Goal: Task Accomplishment & Management: Manage account settings

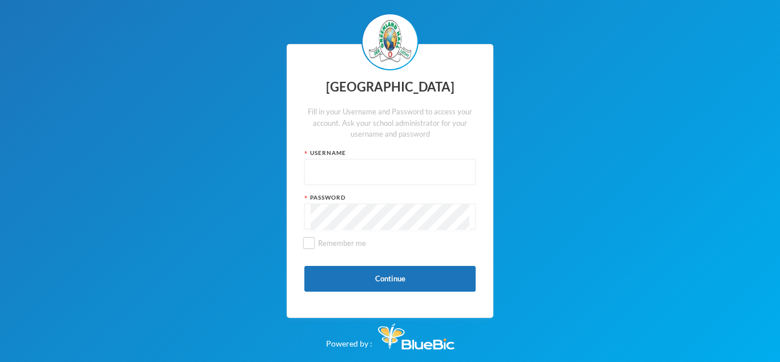
click at [429, 166] on input "text" at bounding box center [390, 172] width 159 height 26
type input "glh25cs25"
click at [390, 270] on button "Continue" at bounding box center [389, 279] width 171 height 26
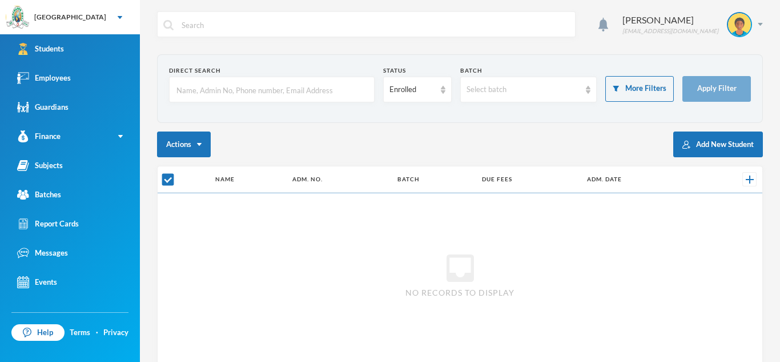
checkbox input "false"
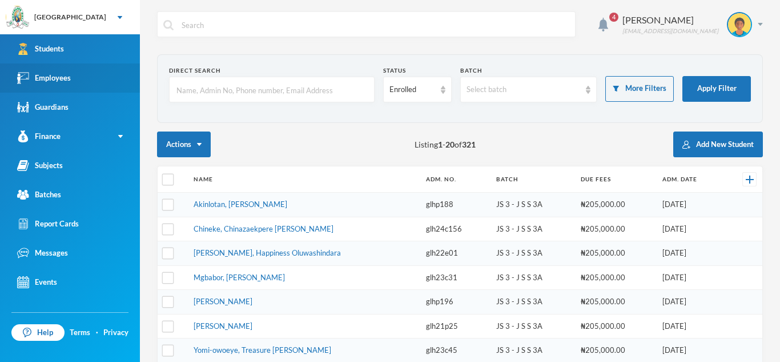
click at [56, 75] on div "Employees" at bounding box center [44, 78] width 54 height 12
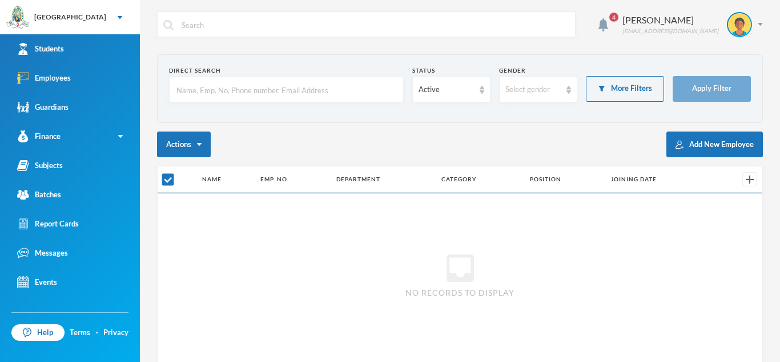
checkbox input "false"
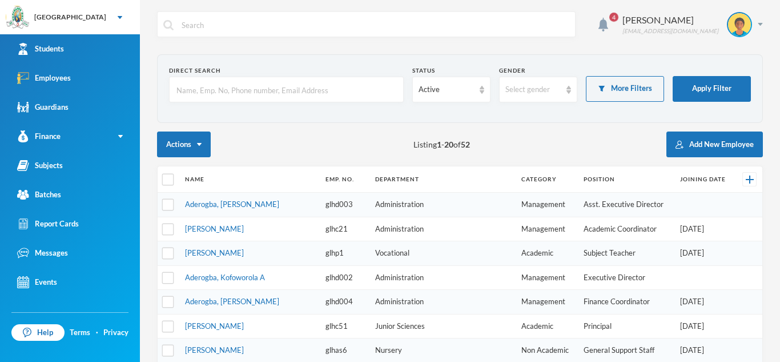
click at [244, 94] on input "text" at bounding box center [286, 90] width 222 height 26
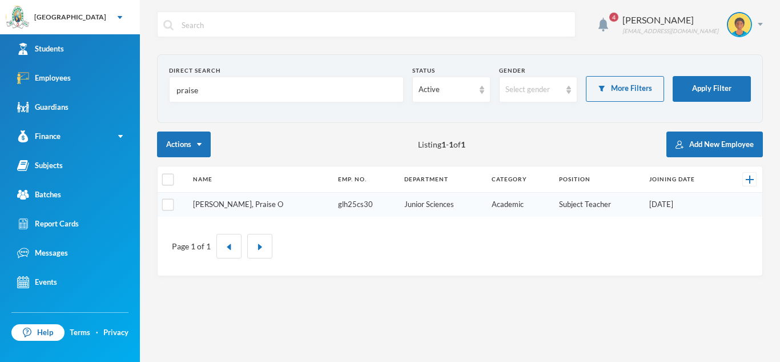
type input "praise"
click at [210, 205] on link "[PERSON_NAME], Praise O" at bounding box center [238, 203] width 90 height 9
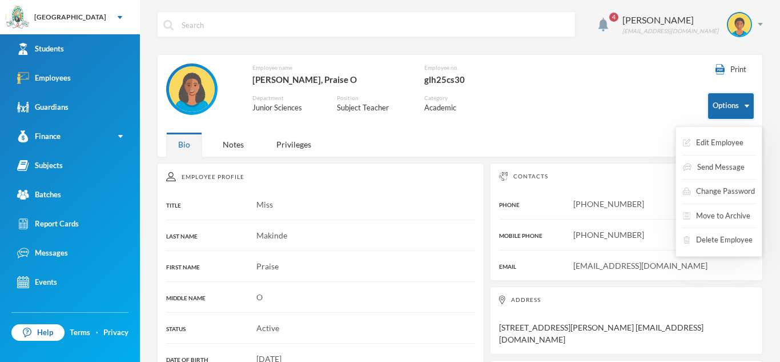
click at [747, 108] on button "Options" at bounding box center [731, 106] width 46 height 26
click at [740, 143] on button "Edit Employee" at bounding box center [713, 143] width 63 height 21
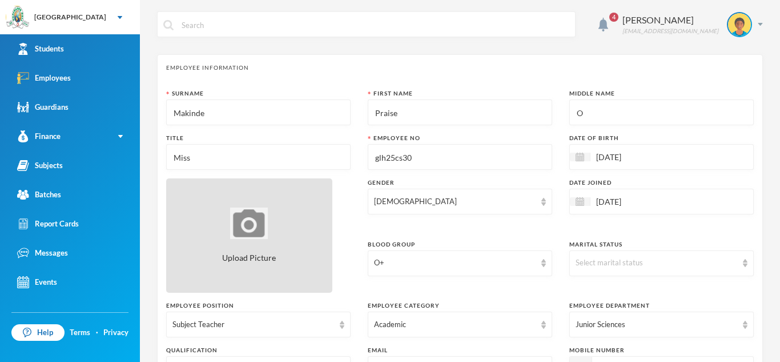
click at [251, 223] on img at bounding box center [249, 222] width 38 height 31
type input "C:\fakepath\peace.makinde.jpg"
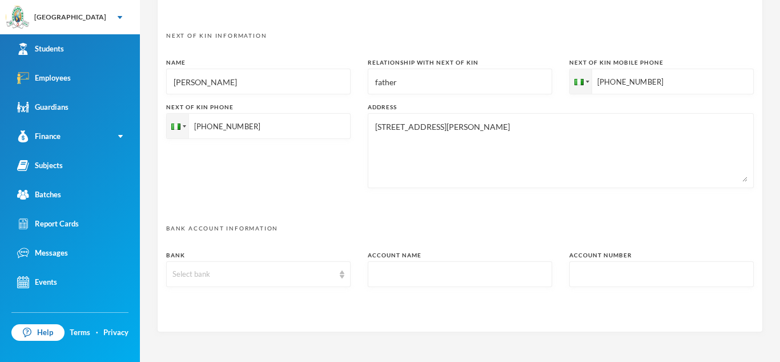
scroll to position [556, 0]
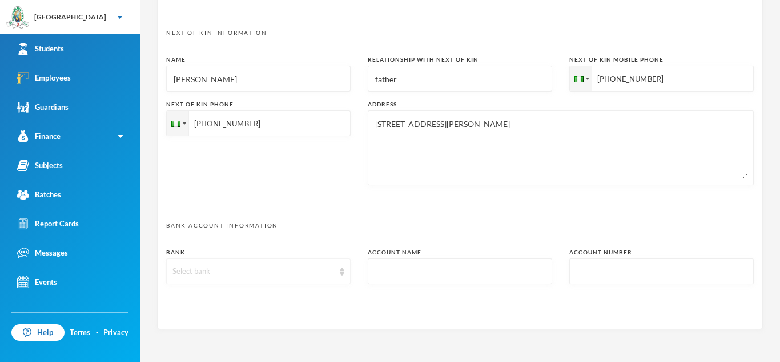
click at [287, 272] on div "Select bank" at bounding box center [254, 271] width 162 height 11
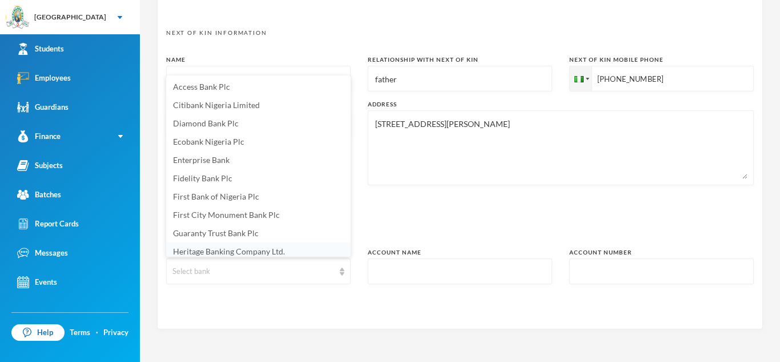
scroll to position [4, 0]
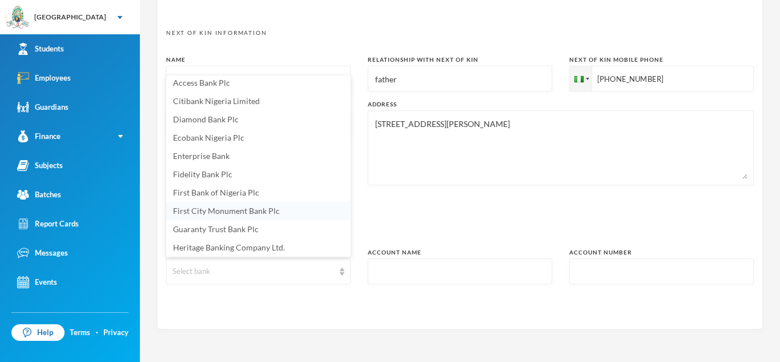
click at [259, 210] on span "First City Monument Bank Plc" at bounding box center [226, 211] width 107 height 10
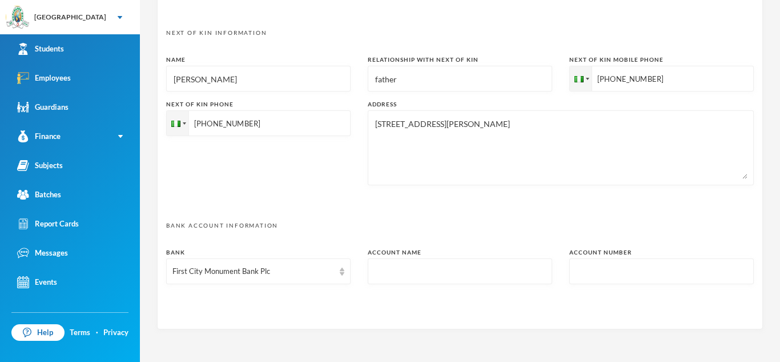
click at [423, 275] on input "text" at bounding box center [460, 272] width 172 height 26
type input "1"
type input "praise makinde"
click at [591, 274] on input "text" at bounding box center [662, 272] width 172 height 26
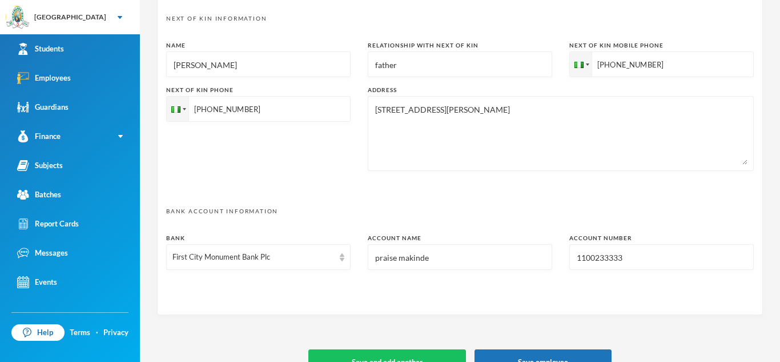
scroll to position [595, 0]
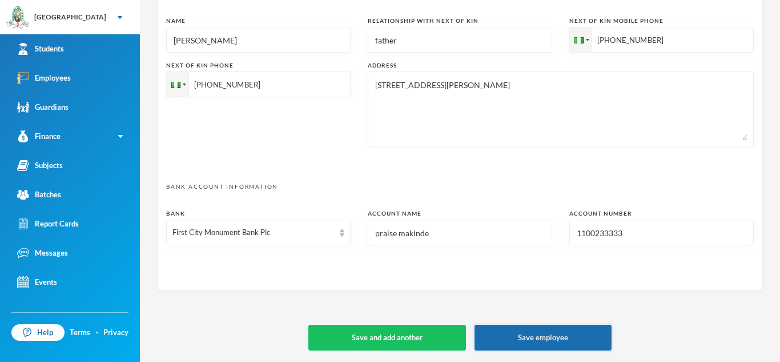
type input "1100233333"
click at [512, 340] on button "Save employee" at bounding box center [543, 337] width 137 height 26
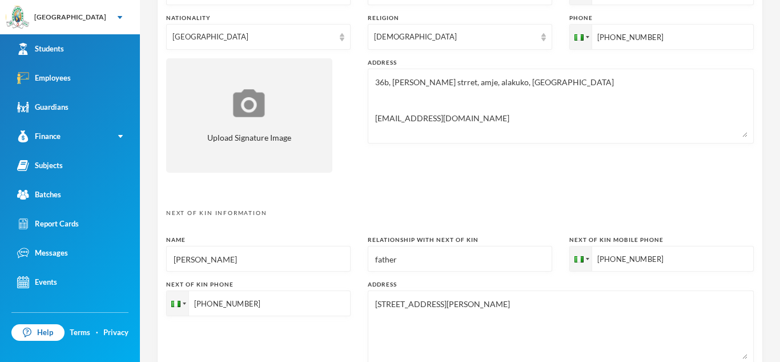
scroll to position [0, 0]
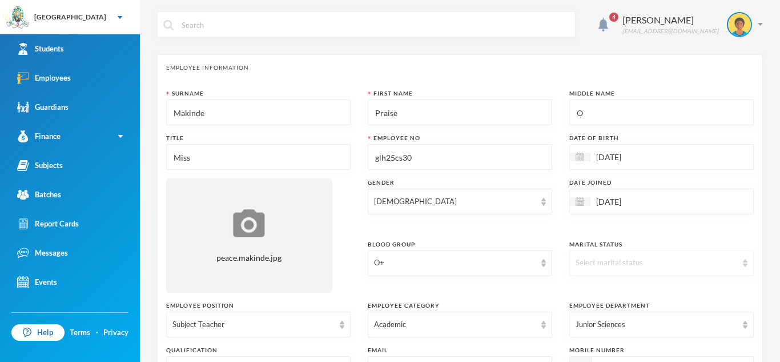
click at [743, 263] on img at bounding box center [745, 263] width 5 height 8
click at [665, 287] on li "Single" at bounding box center [662, 289] width 185 height 18
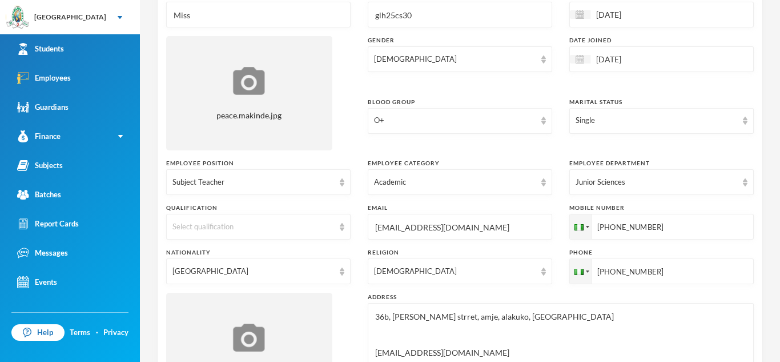
scroll to position [151, 0]
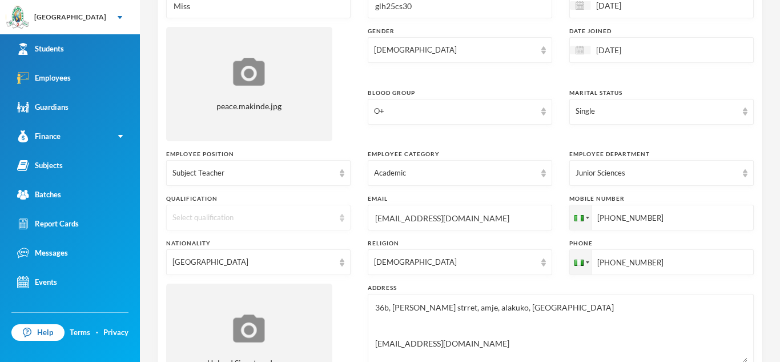
click at [343, 217] on img at bounding box center [342, 218] width 5 height 8
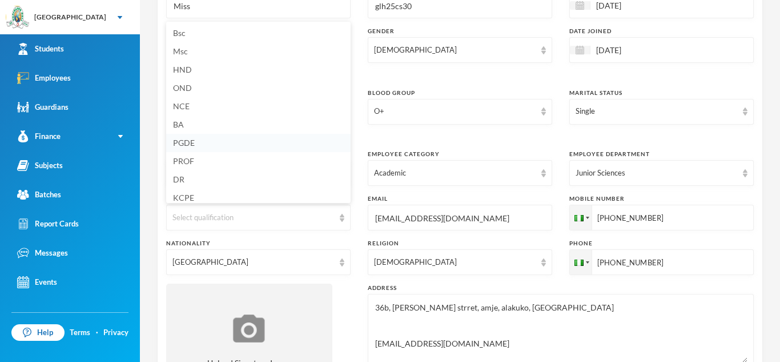
scroll to position [4, 0]
click at [221, 97] on li "NCE" at bounding box center [258, 102] width 185 height 18
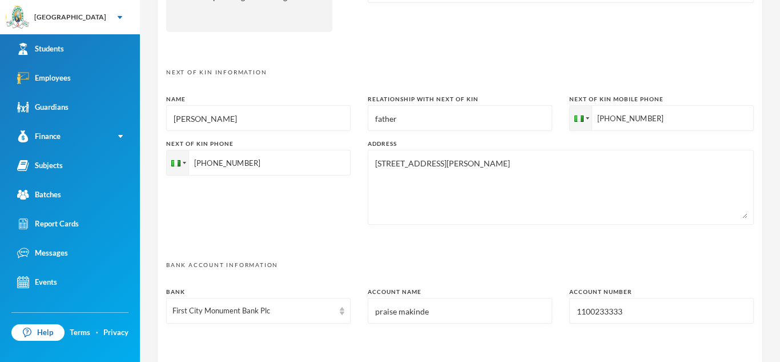
scroll to position [595, 0]
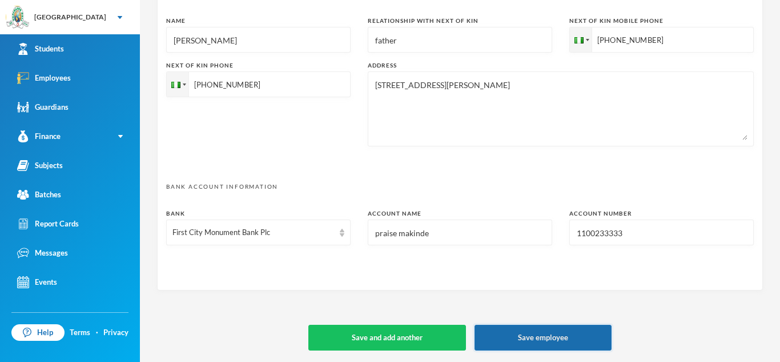
click at [577, 341] on button "Save employee" at bounding box center [543, 337] width 137 height 26
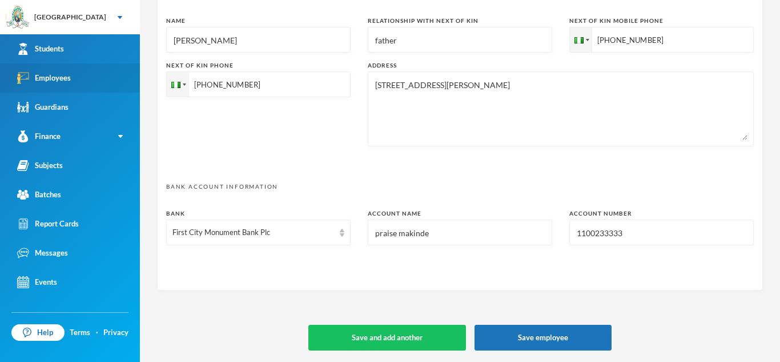
click at [70, 84] on link "Employees" at bounding box center [70, 77] width 140 height 29
